Goal: Information Seeking & Learning: Learn about a topic

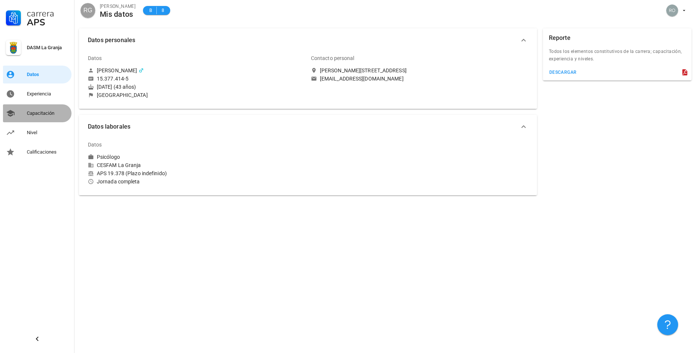
click at [38, 115] on div "Capacitación" at bounding box center [48, 113] width 42 height 6
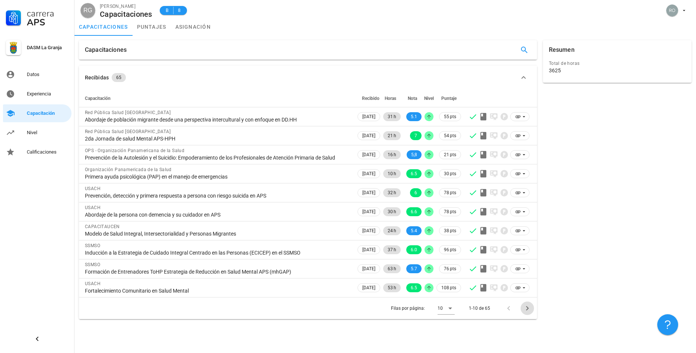
click at [529, 308] on icon "Página siguiente" at bounding box center [527, 307] width 9 height 9
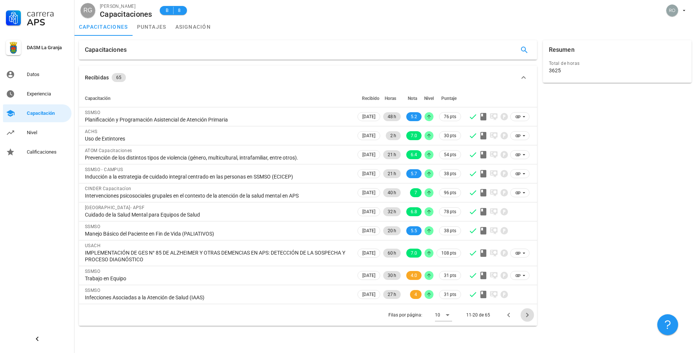
click at [529, 314] on icon "Página siguiente" at bounding box center [527, 314] width 9 height 9
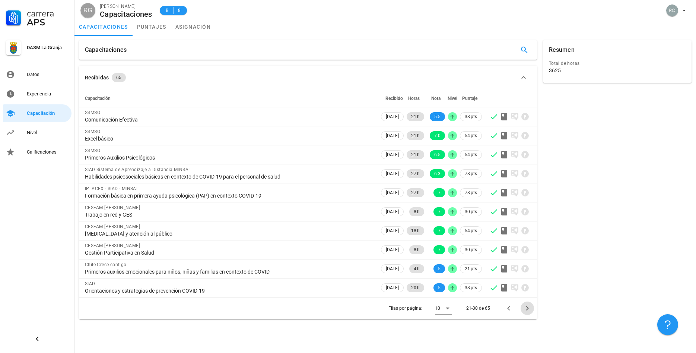
click at [528, 309] on icon "Página siguiente" at bounding box center [527, 307] width 9 height 9
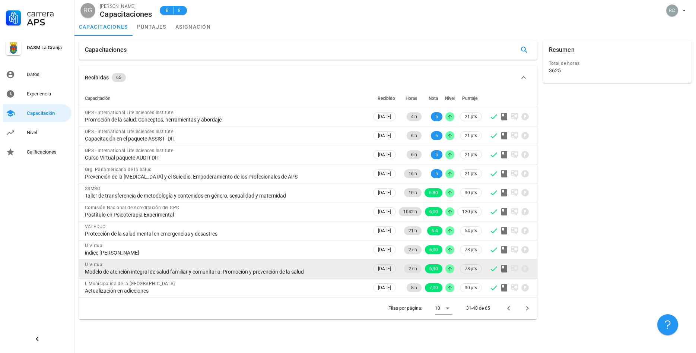
click at [237, 271] on div "Modelo de atención integral de salud familiar y comunitaria: Promoción y preven…" at bounding box center [225, 271] width 281 height 7
click at [494, 270] on icon at bounding box center [493, 268] width 7 height 5
click at [513, 270] on icon at bounding box center [514, 268] width 7 height 7
click at [523, 270] on icon at bounding box center [524, 268] width 7 height 7
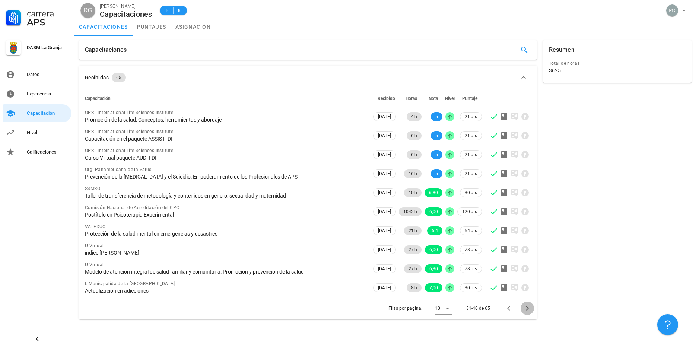
click at [526, 310] on icon "Página siguiente" at bounding box center [527, 307] width 9 height 9
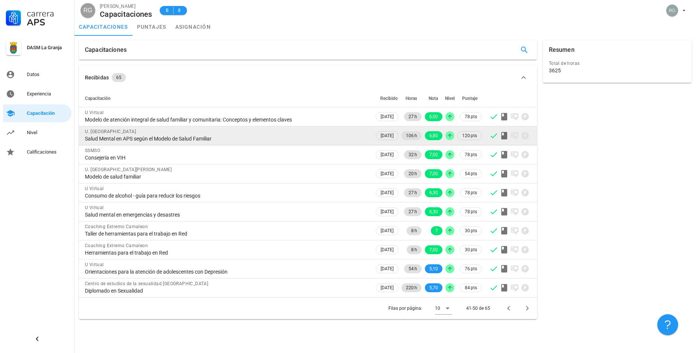
click at [204, 137] on div "Salud Mental en APS según el Modelo de Salud Familiar" at bounding box center [226, 138] width 283 height 7
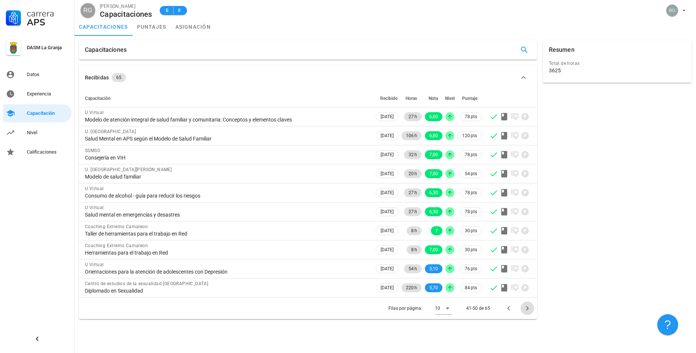
click at [527, 310] on icon "Página siguiente" at bounding box center [527, 307] width 9 height 9
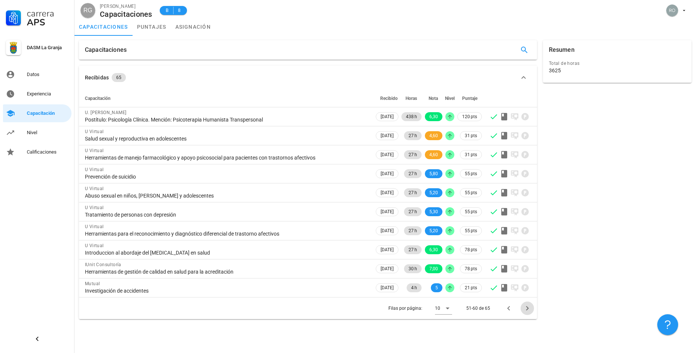
click at [528, 309] on icon "Página siguiente" at bounding box center [527, 307] width 9 height 9
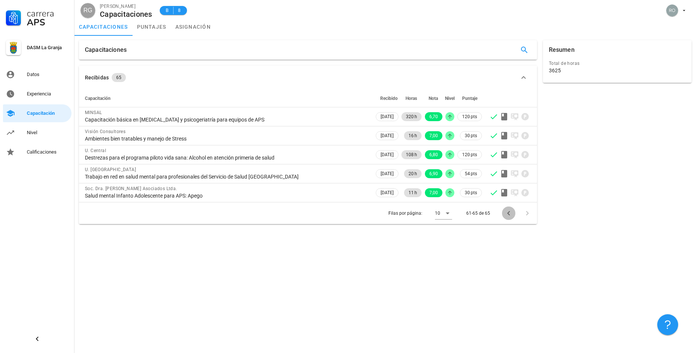
click at [507, 214] on icon "Página anterior" at bounding box center [508, 212] width 9 height 9
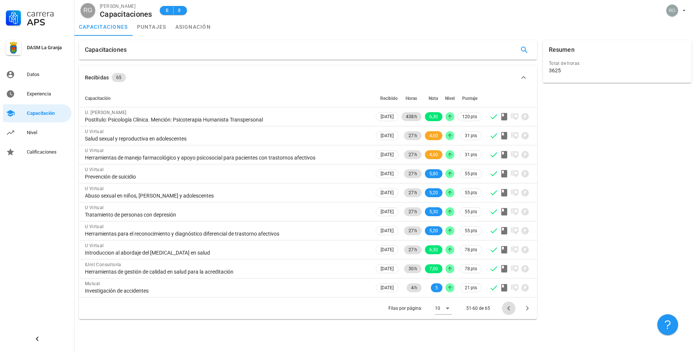
click at [509, 309] on icon "Página anterior" at bounding box center [508, 307] width 9 height 9
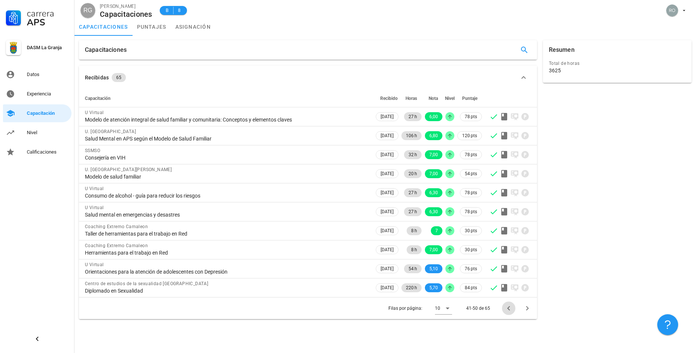
click at [510, 309] on icon "Página anterior" at bounding box center [508, 307] width 9 height 9
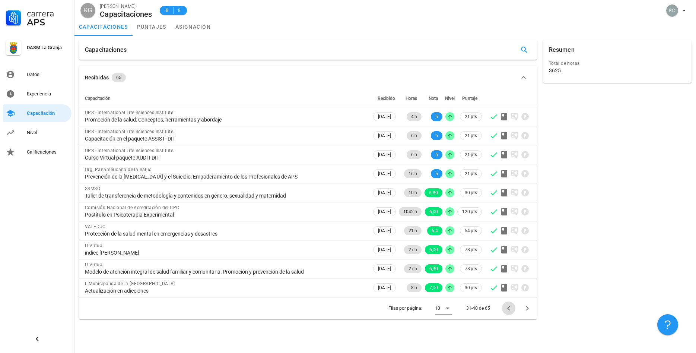
click at [510, 309] on icon "Página anterior" at bounding box center [508, 307] width 9 height 9
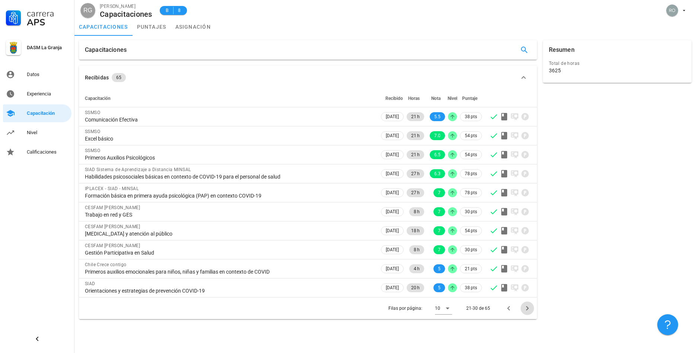
click at [532, 310] on span "Página siguiente" at bounding box center [526, 307] width 13 height 9
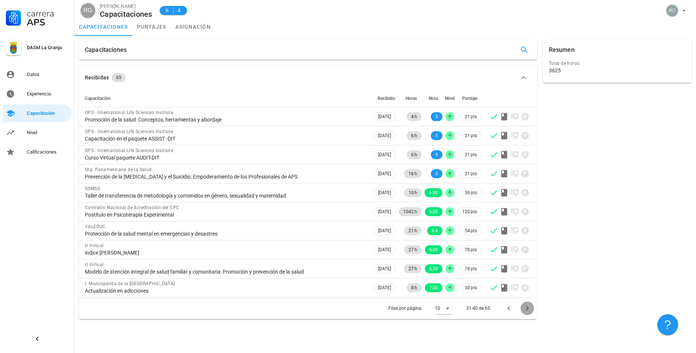
click at [532, 310] on span "Página siguiente" at bounding box center [526, 307] width 13 height 9
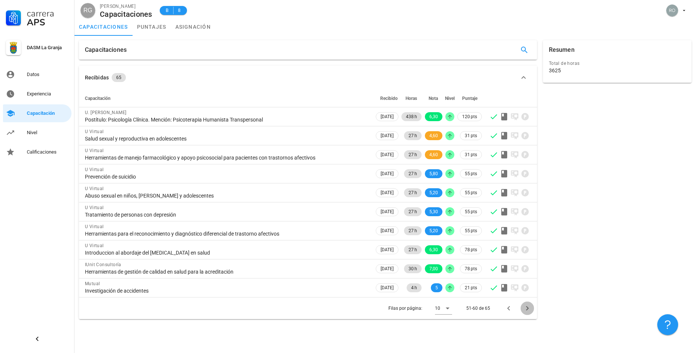
click at [532, 310] on span "Página siguiente" at bounding box center [526, 307] width 13 height 9
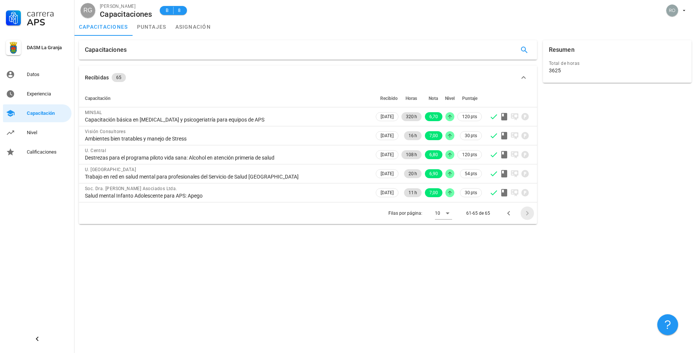
click at [532, 310] on div "Capacitaciones Recibidas 65 Capacitación Recibido Horas Nota Nivel Puntaje MINS…" at bounding box center [384, 194] width 621 height 317
